Goal: Navigation & Orientation: Find specific page/section

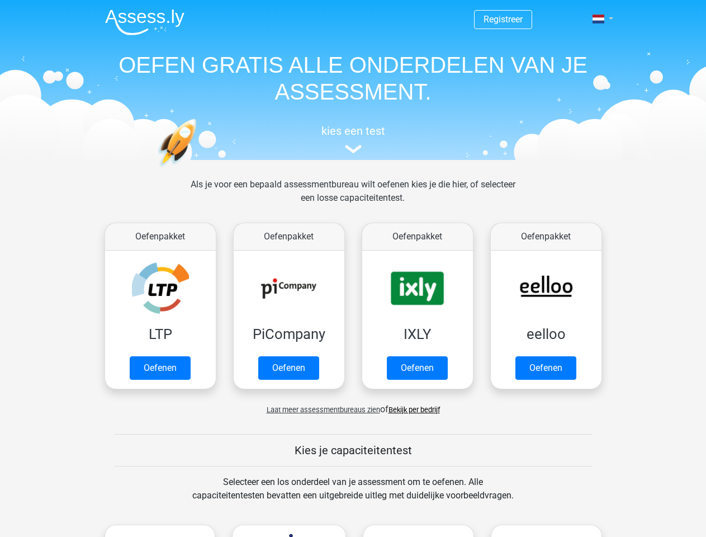
click at [599, 19] on span at bounding box center [599, 19] width 12 height 9
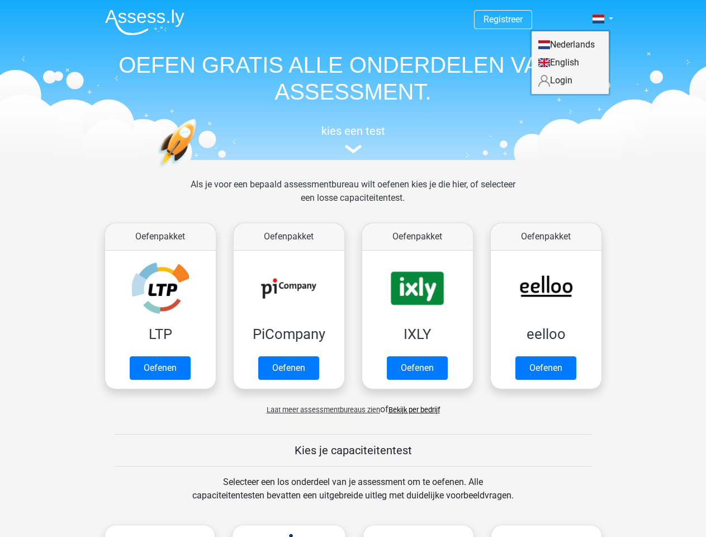
click at [320, 409] on span "Laat meer assessmentbureaus zien" at bounding box center [324, 409] width 114 height 8
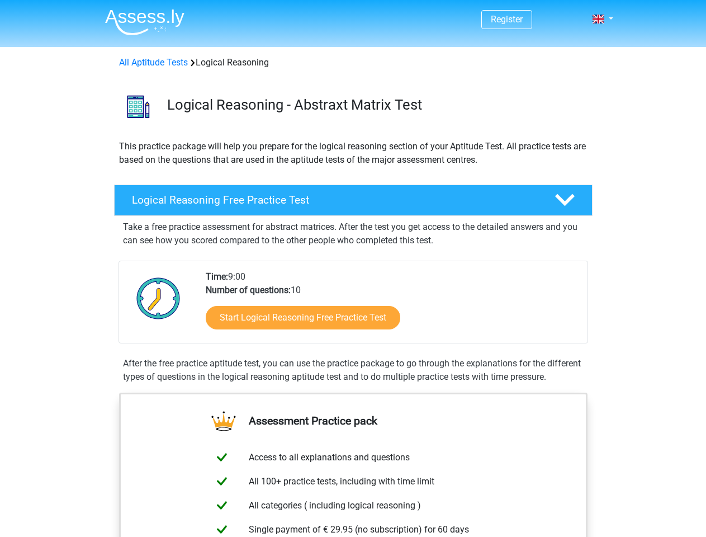
click at [599, 19] on span at bounding box center [599, 19] width 12 height 9
